Goal: Find contact information: Find contact information

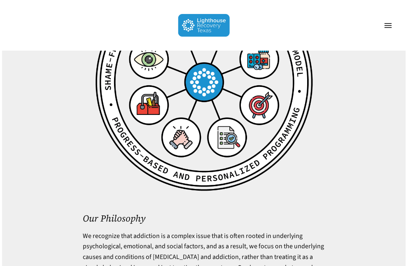
scroll to position [3505, 0]
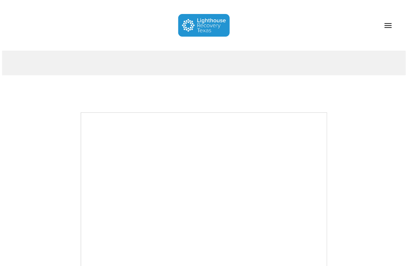
scroll to position [106, 0]
click at [0, 0] on small "Meet the Lighthouse Treatment Team." at bounding box center [0, 0] width 0 height 0
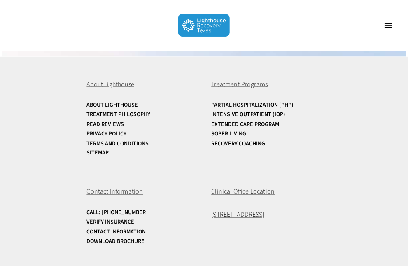
scroll to position [1797, 0]
